Goal: Task Accomplishment & Management: Use online tool/utility

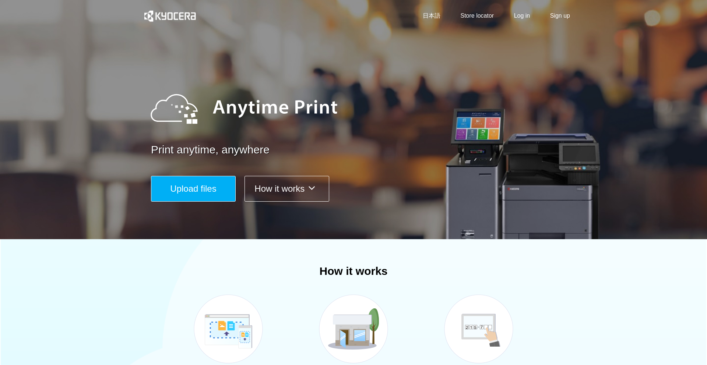
click at [216, 192] on span "Upload files" at bounding box center [193, 189] width 46 height 10
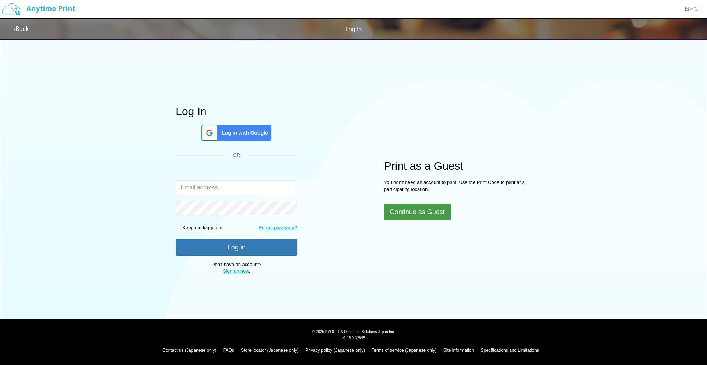
click at [423, 212] on button "Continue as Guest" at bounding box center [417, 212] width 67 height 16
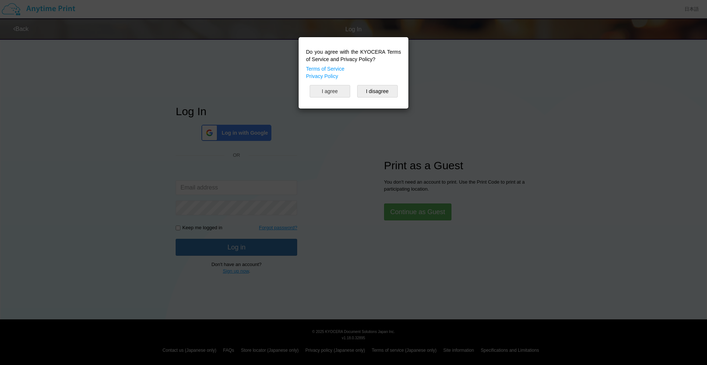
click at [338, 93] on button "I agree" at bounding box center [330, 91] width 41 height 13
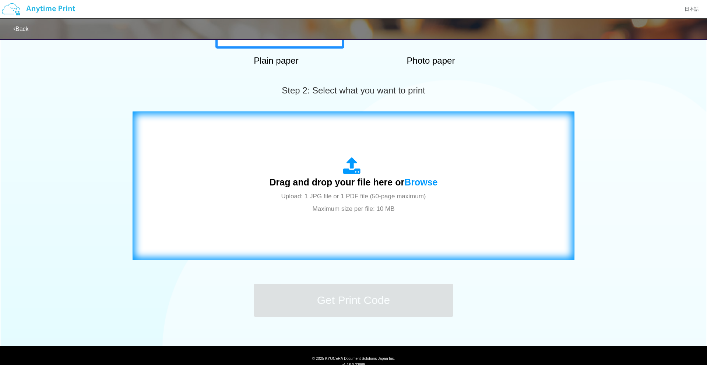
scroll to position [195, 0]
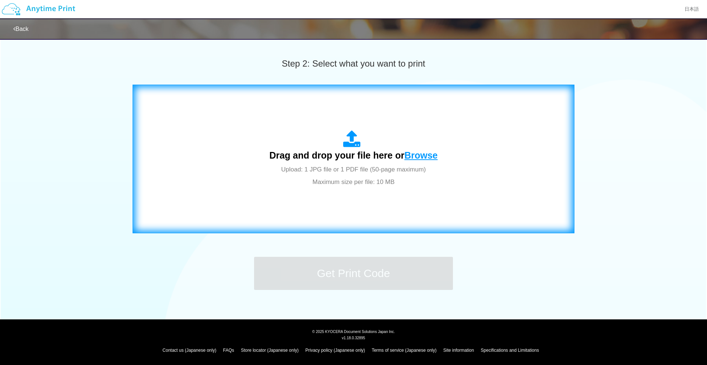
click at [425, 156] on span "Browse" at bounding box center [421, 155] width 33 height 10
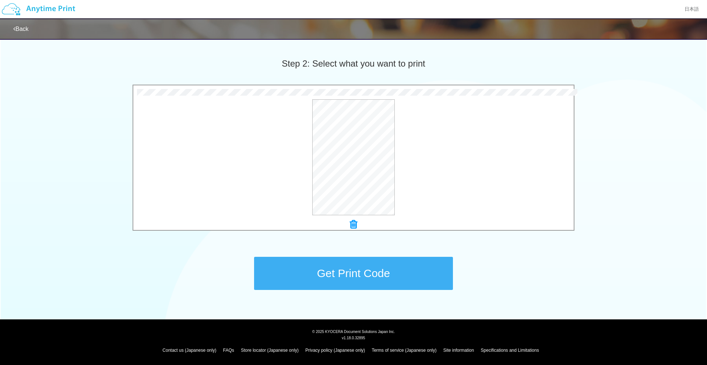
click at [358, 275] on button "Get Print Code" at bounding box center [353, 273] width 199 height 33
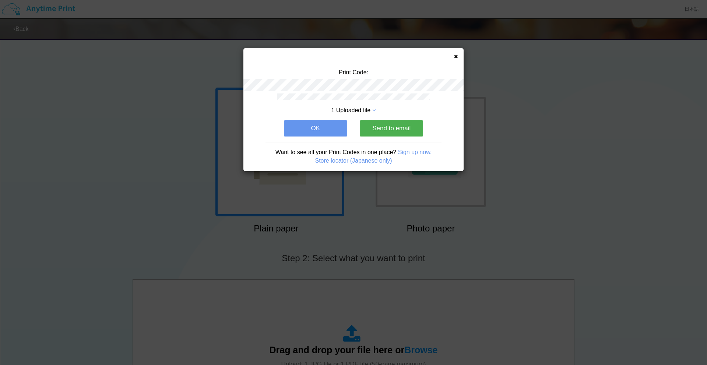
click at [323, 126] on button "OK" at bounding box center [315, 128] width 63 height 16
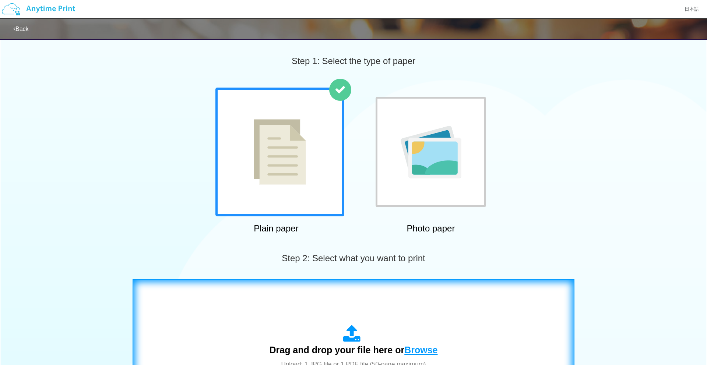
click at [418, 350] on span "Browse" at bounding box center [421, 350] width 33 height 10
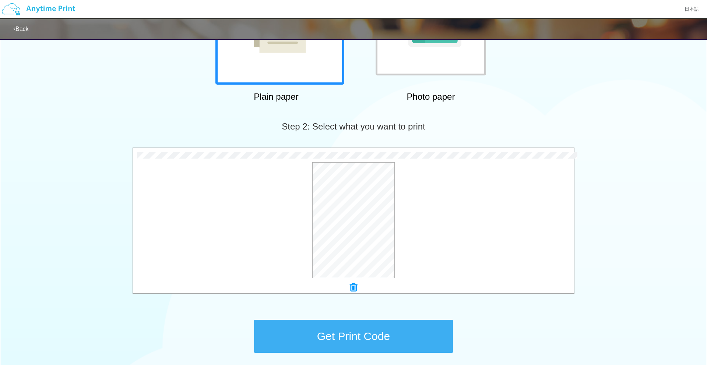
scroll to position [195, 0]
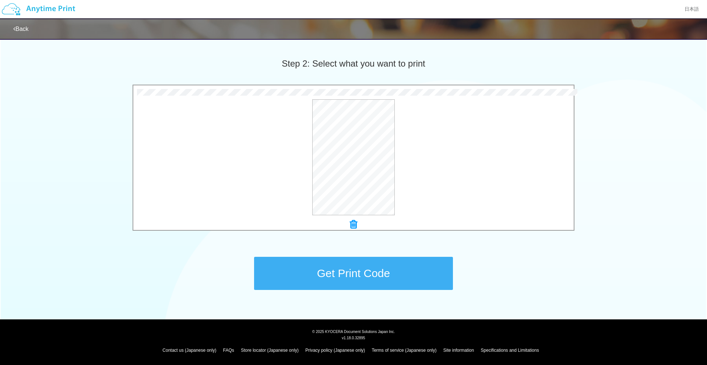
click at [374, 275] on button "Get Print Code" at bounding box center [353, 273] width 199 height 33
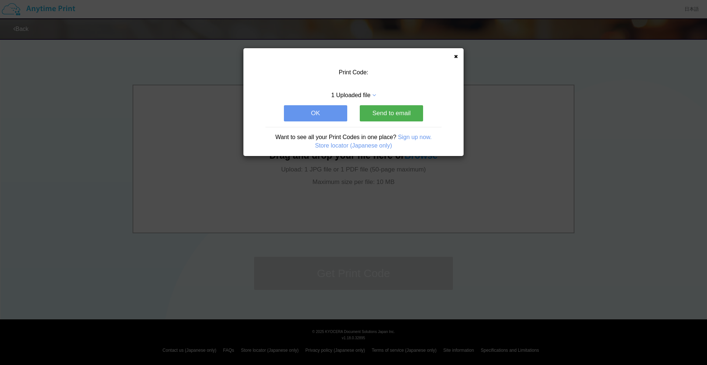
scroll to position [0, 0]
